Goal: Task Accomplishment & Management: Complete application form

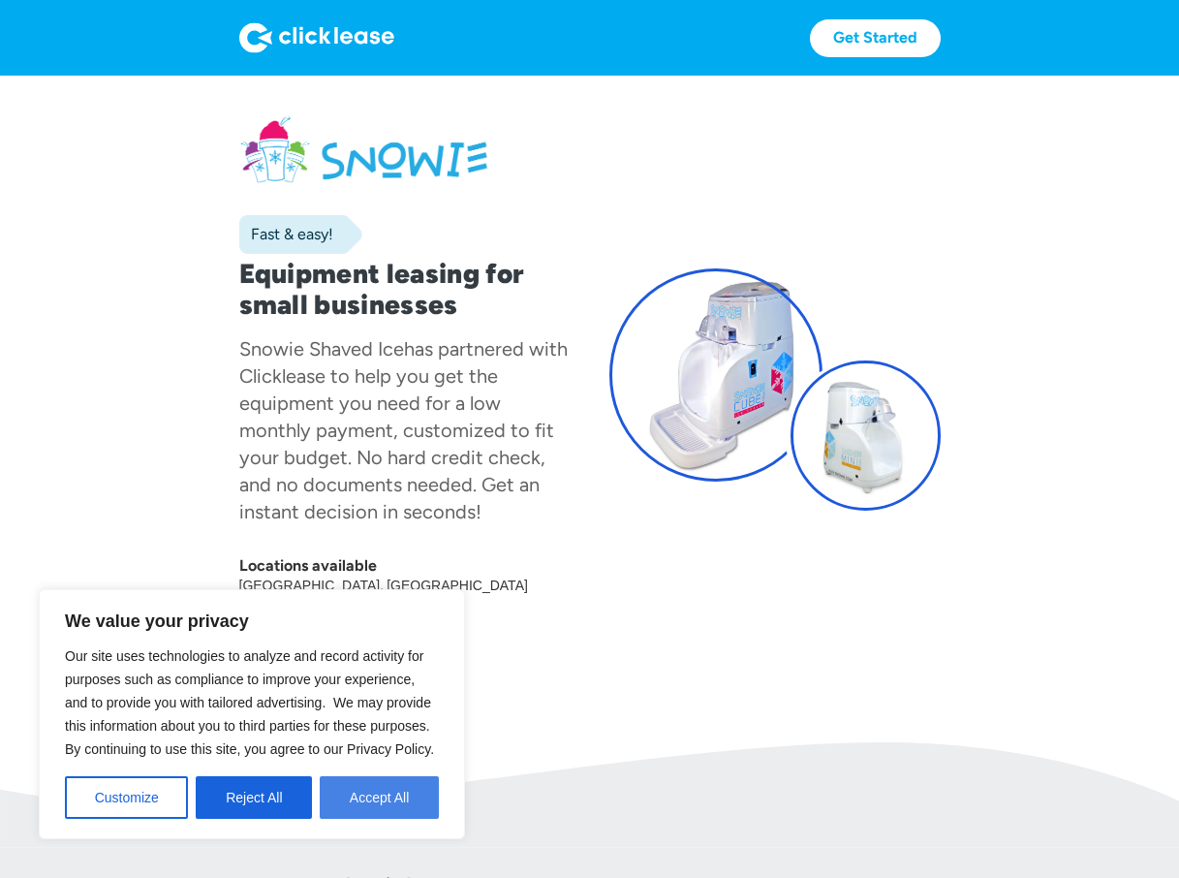
click at [360, 803] on button "Accept All" at bounding box center [379, 797] width 119 height 43
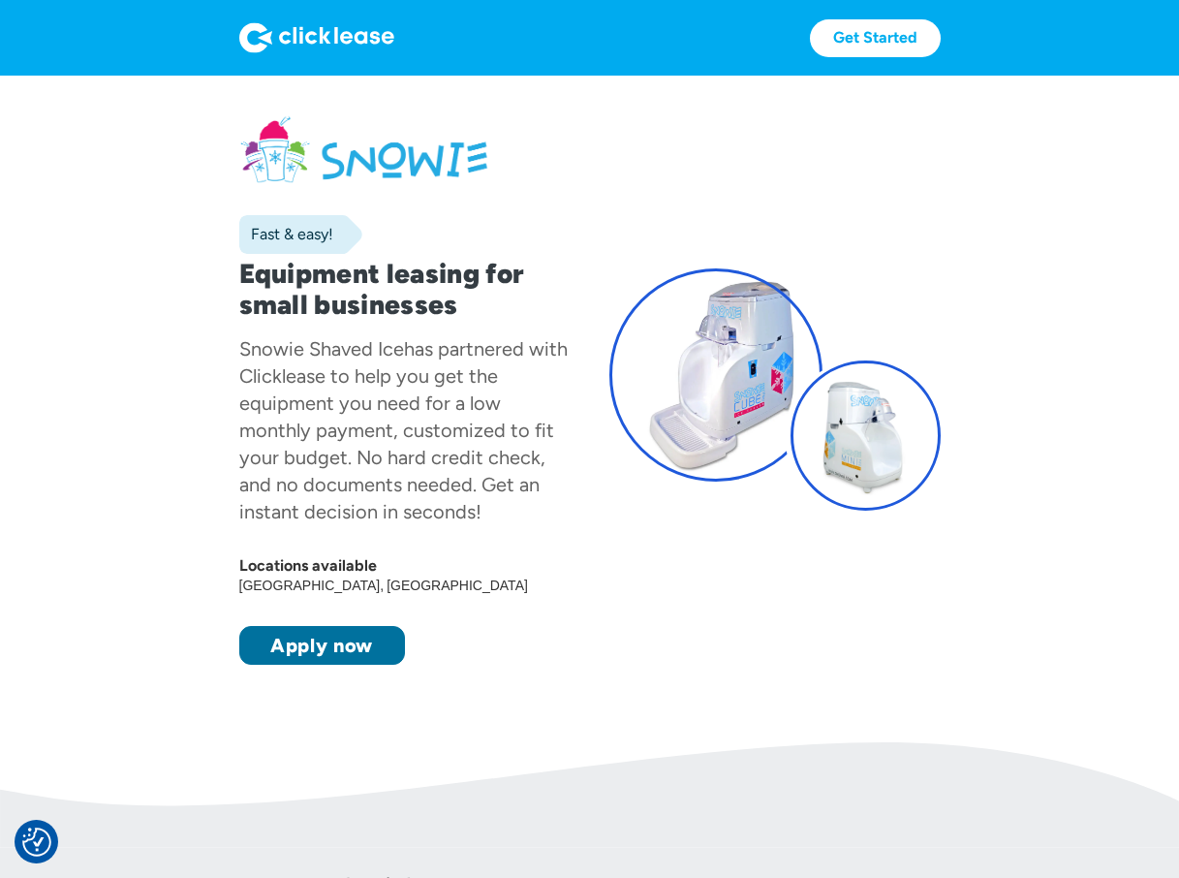
click at [313, 657] on link "Apply now" at bounding box center [322, 645] width 166 height 39
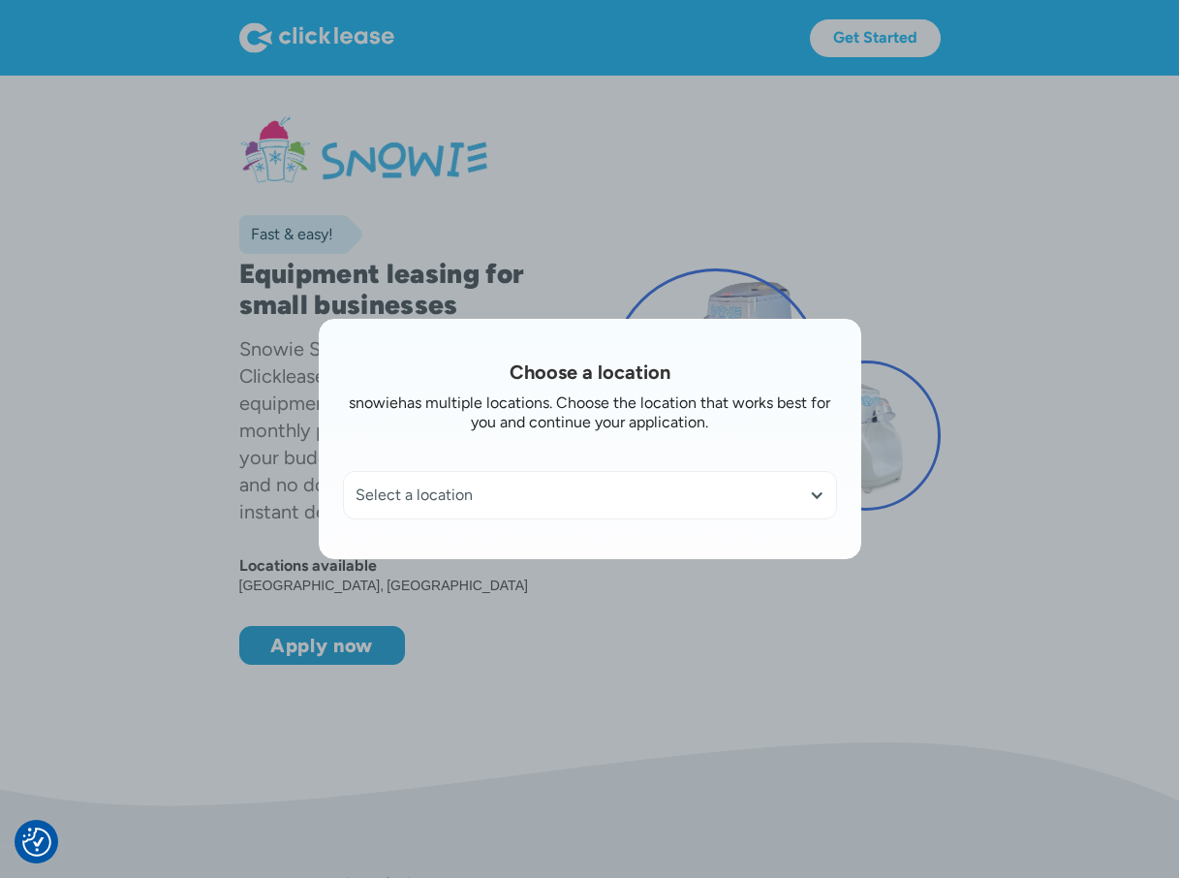
click at [580, 506] on div "Select a location" at bounding box center [590, 495] width 492 height 47
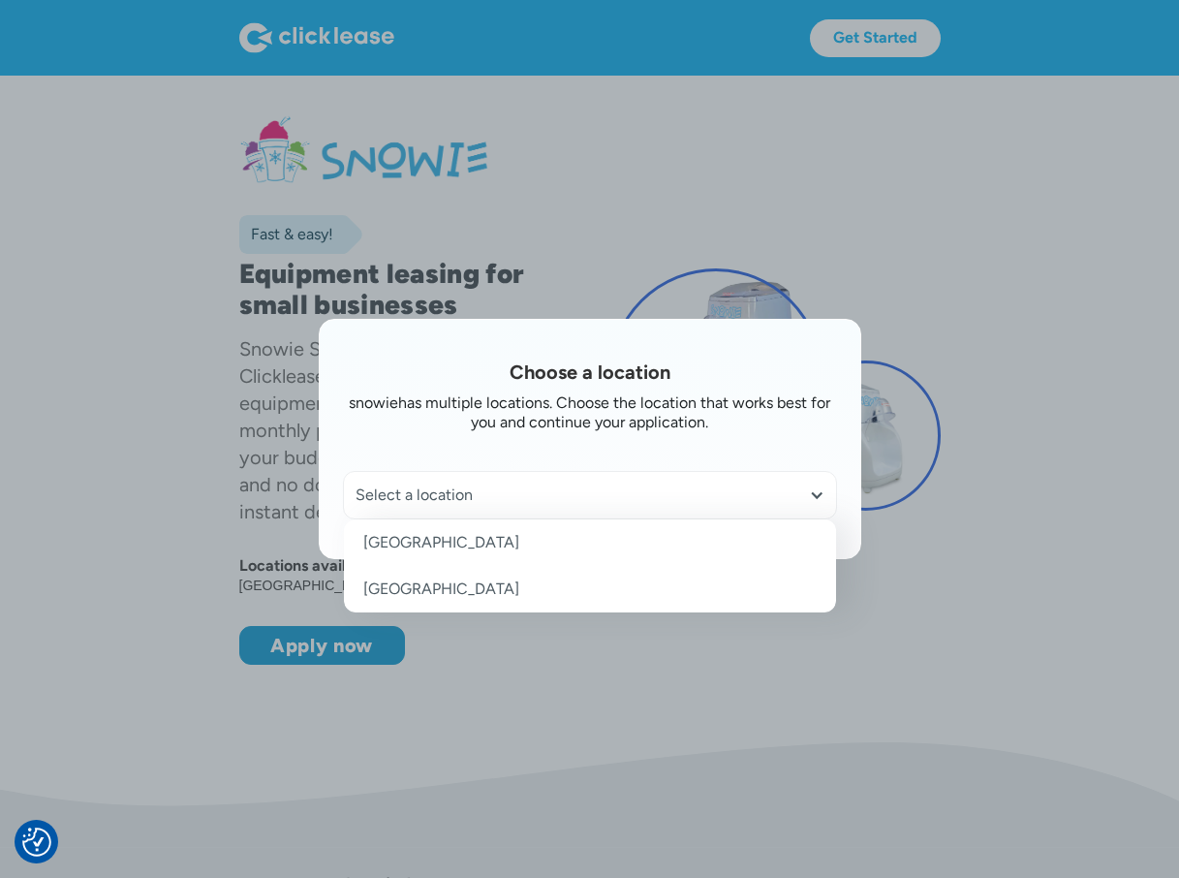
click at [467, 541] on link "Eastern States" at bounding box center [590, 542] width 492 height 47
